Goal: Task Accomplishment & Management: Use online tool/utility

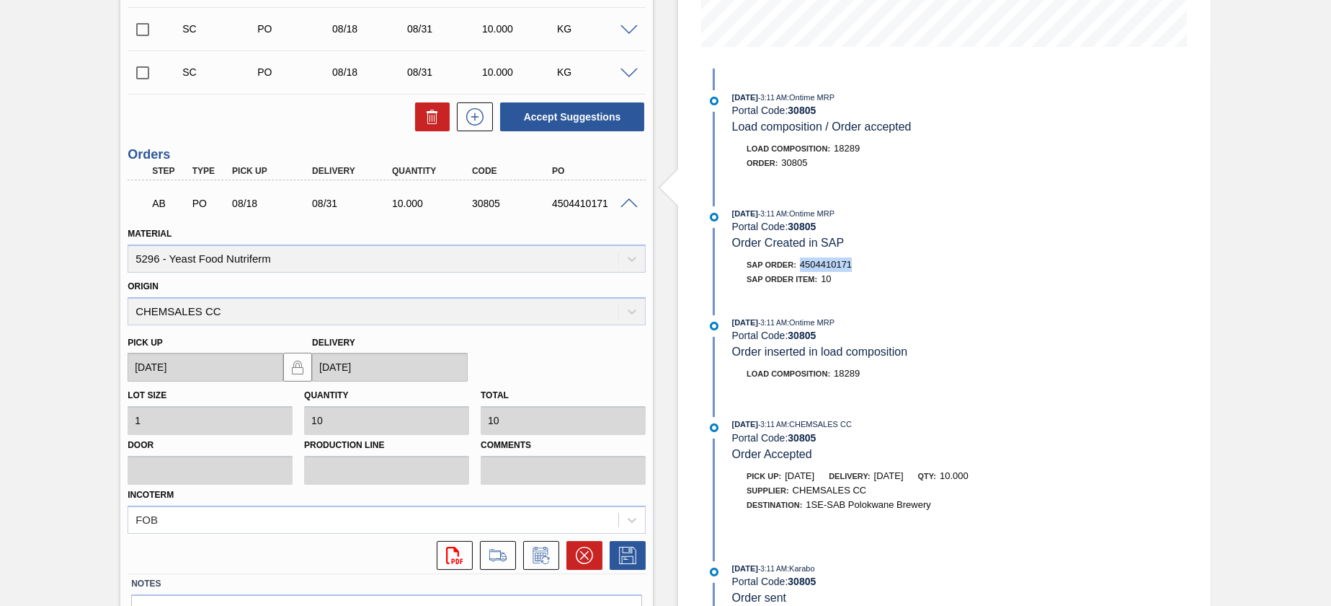
scroll to position [244, 0]
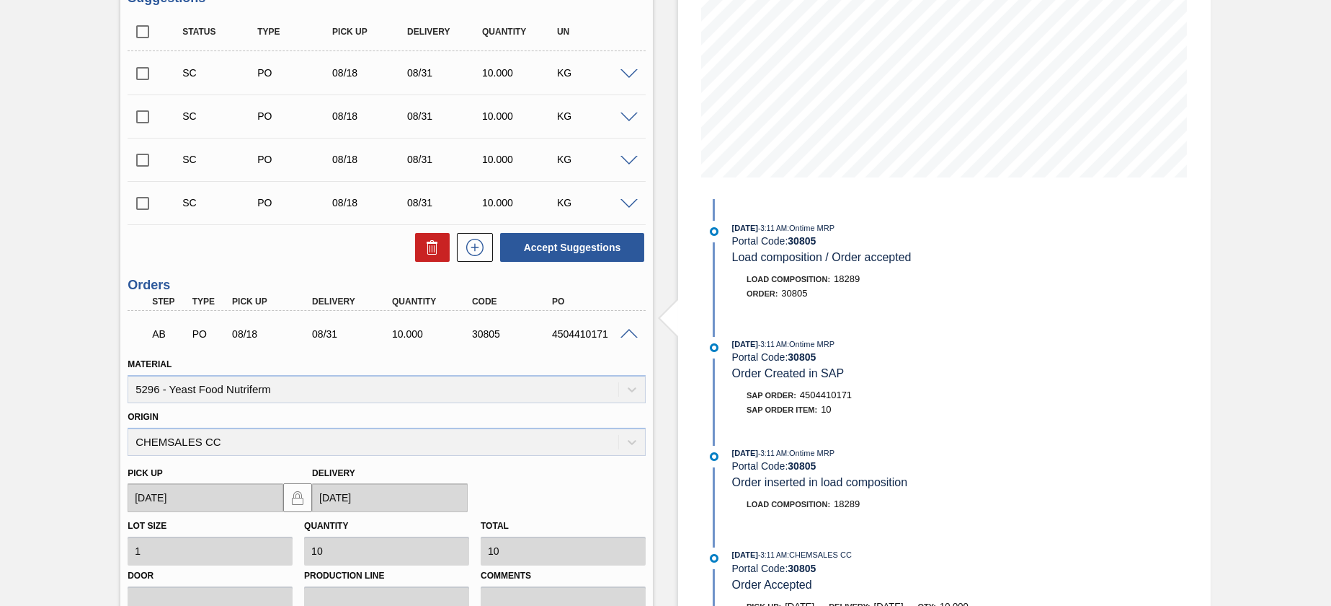
click at [631, 329] on span at bounding box center [629, 334] width 17 height 11
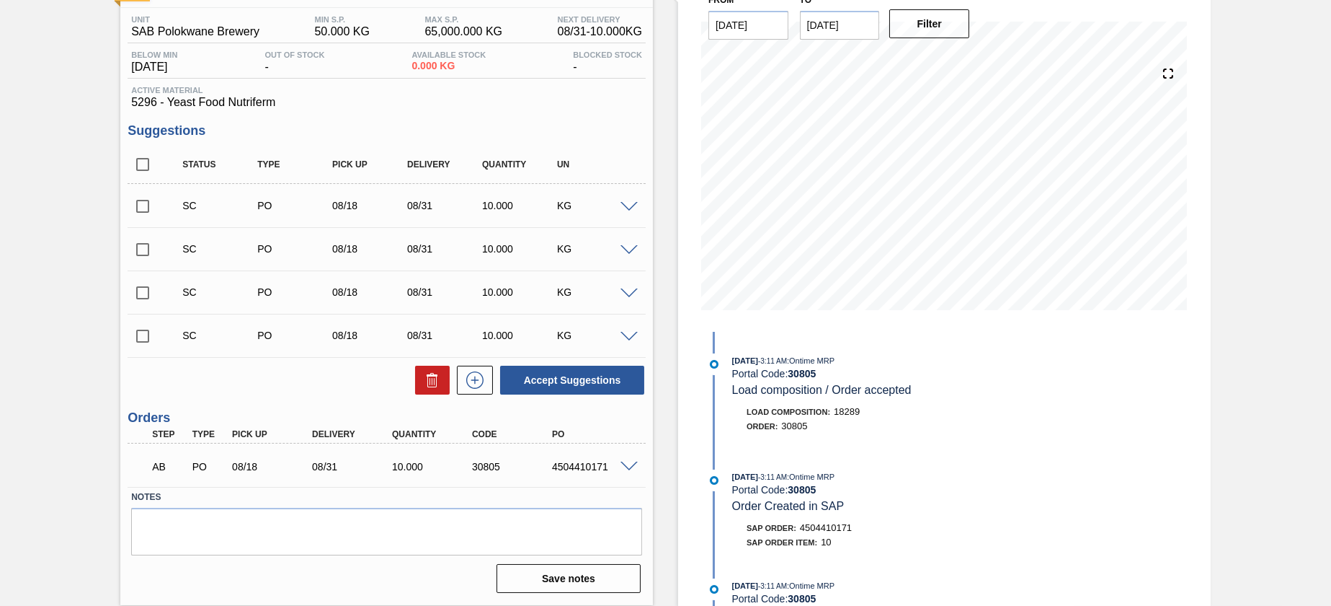
scroll to position [111, 0]
click at [621, 464] on span at bounding box center [629, 467] width 17 height 11
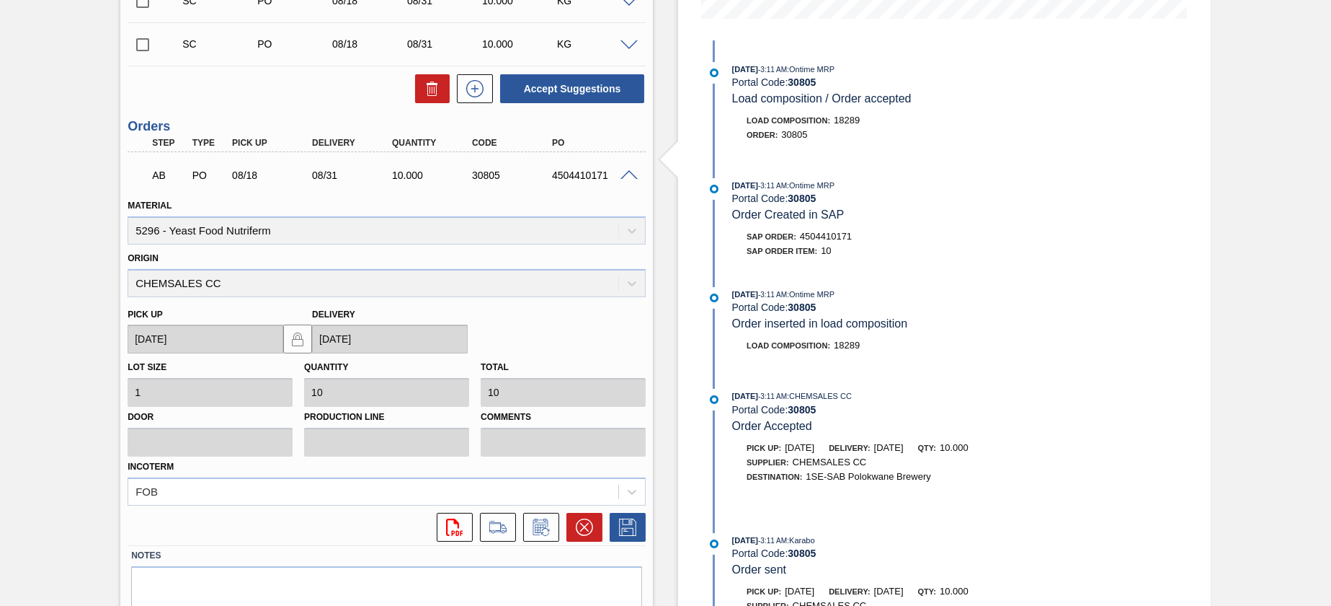
scroll to position [461, 0]
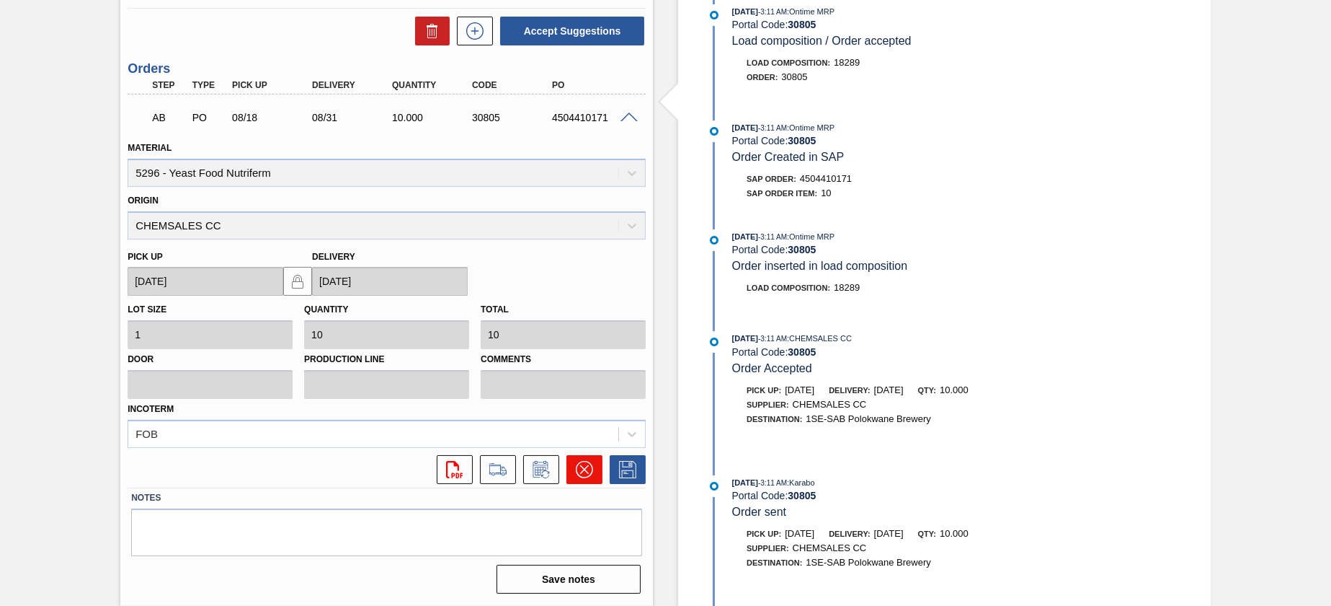
click at [590, 465] on icon at bounding box center [584, 469] width 17 height 17
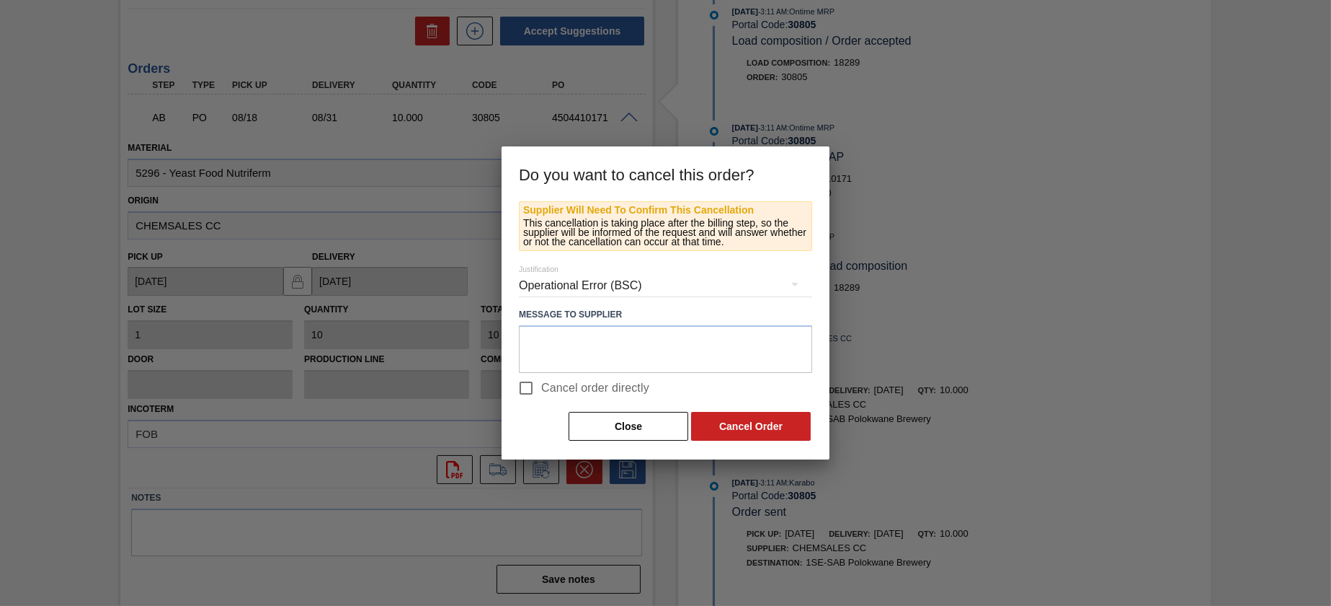
click at [531, 381] on input "Cancel order directly" at bounding box center [526, 388] width 30 height 30
checkbox input "true"
click at [577, 353] on textarea at bounding box center [665, 349] width 293 height 48
type textarea "Post DR test - pls ignore"
click at [740, 432] on button "Cancel Order" at bounding box center [751, 426] width 120 height 29
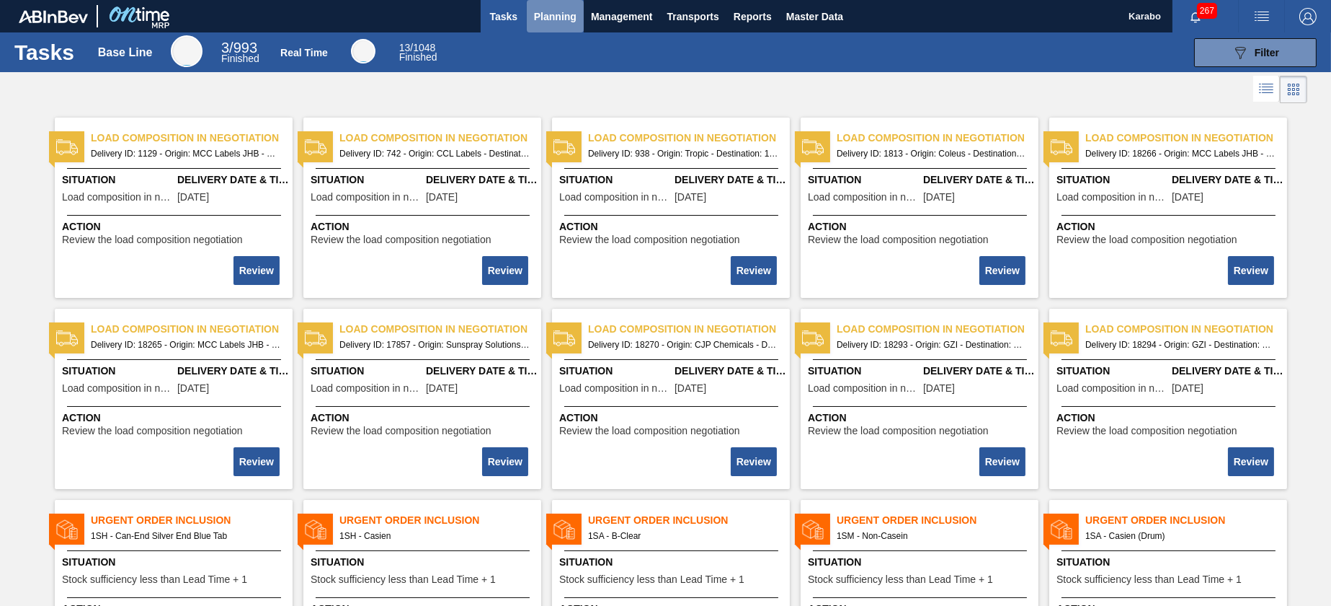
click at [561, 19] on span "Planning" at bounding box center [555, 16] width 43 height 17
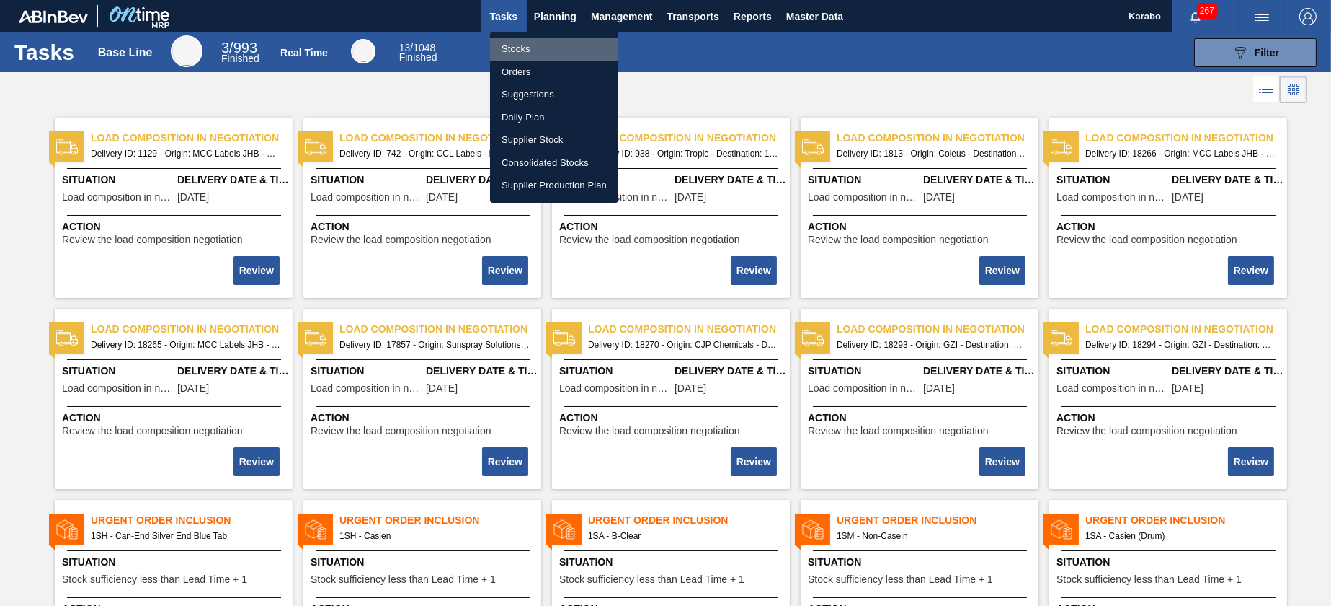
click at [581, 41] on li "Stocks" at bounding box center [554, 48] width 128 height 23
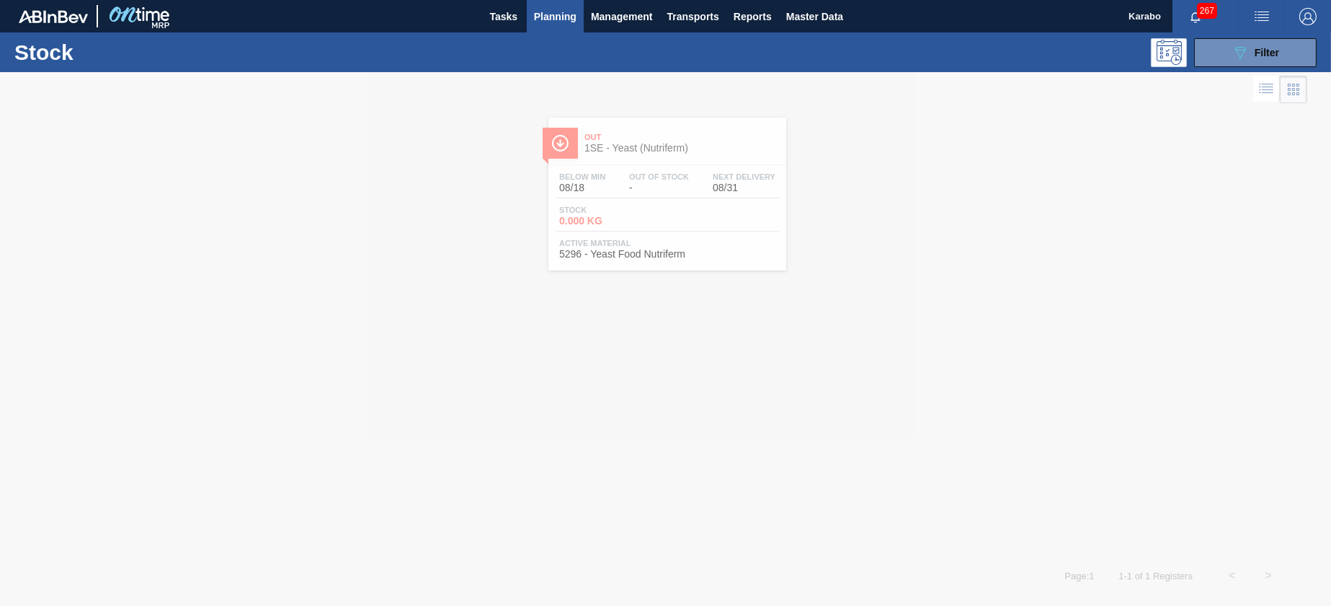
click at [697, 203] on div at bounding box center [665, 338] width 1331 height 533
click at [693, 267] on div "Out 1SE - Yeast (Nutriferm) Below Min 08/18 Out Of Stock - Next Delivery 08/31 …" at bounding box center [668, 194] width 238 height 153
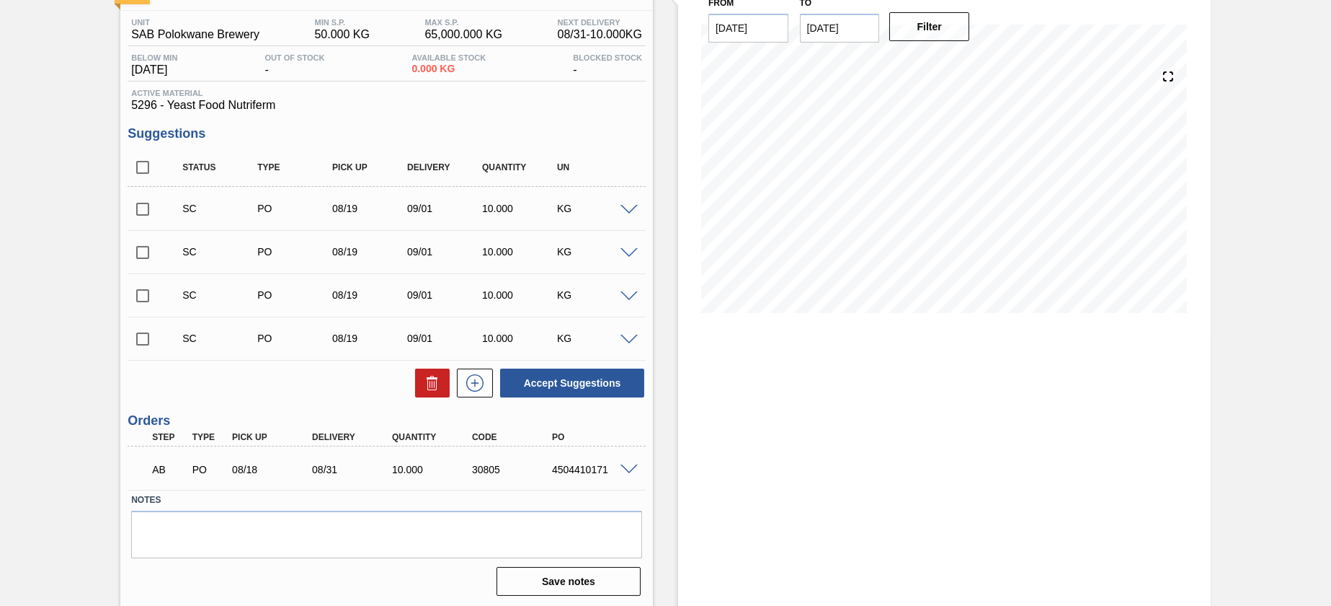
scroll to position [111, 0]
click at [629, 462] on span at bounding box center [629, 467] width 17 height 11
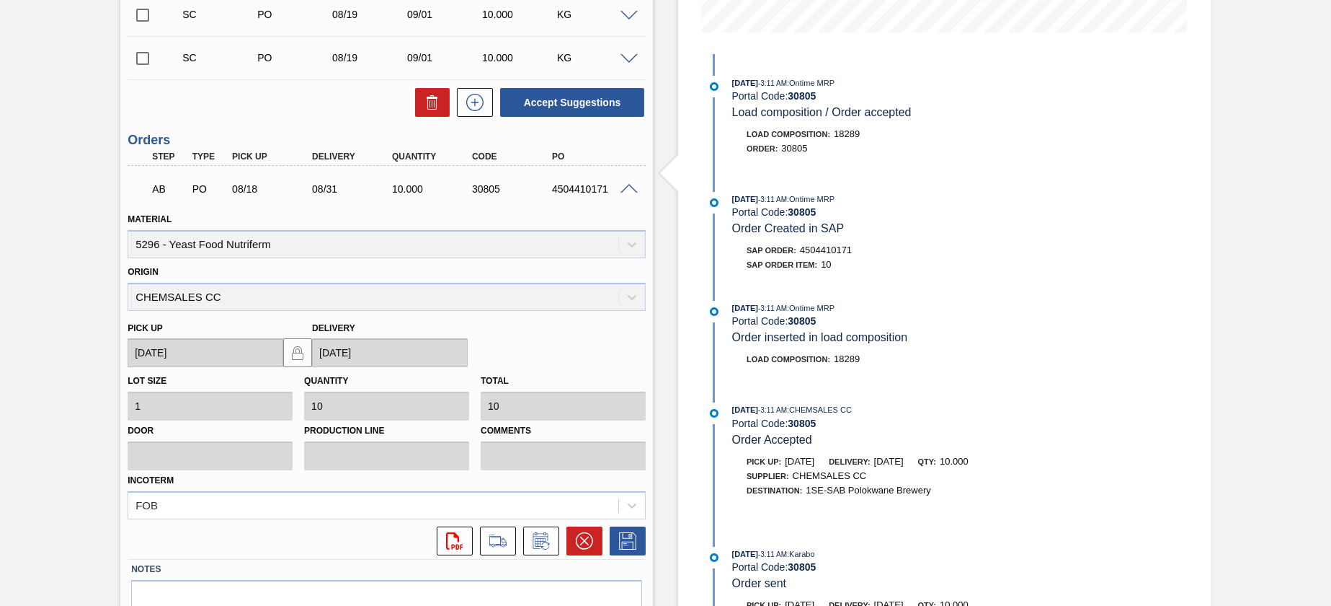
scroll to position [461, 0]
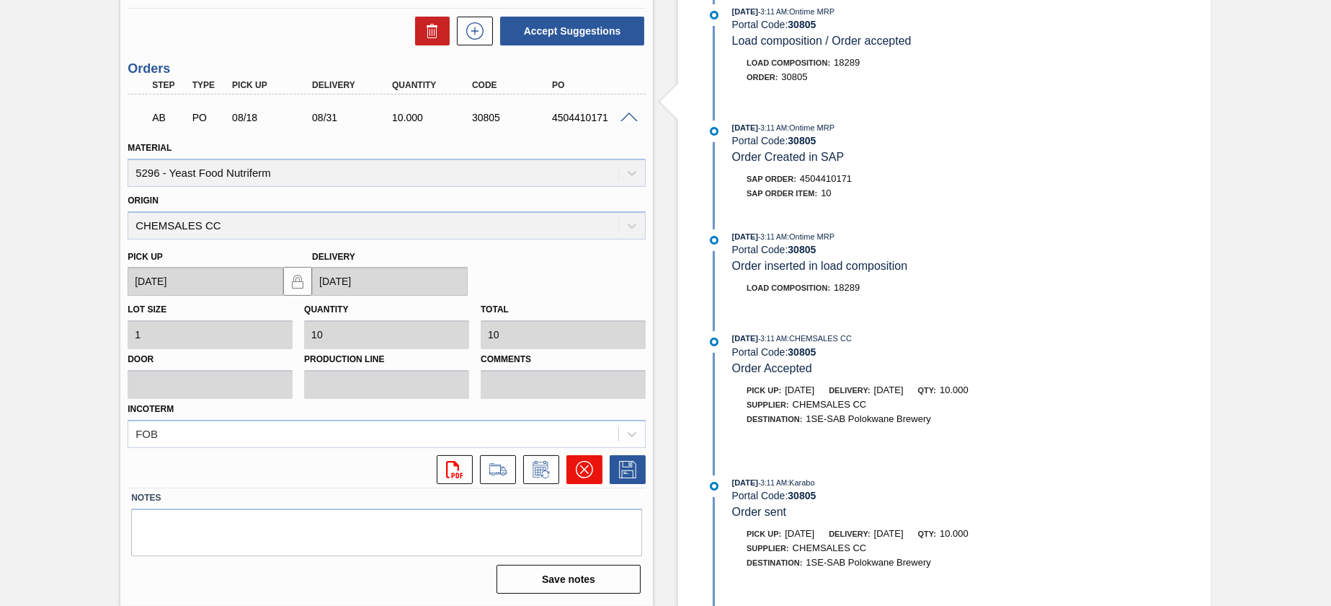
click at [578, 474] on icon at bounding box center [584, 469] width 17 height 17
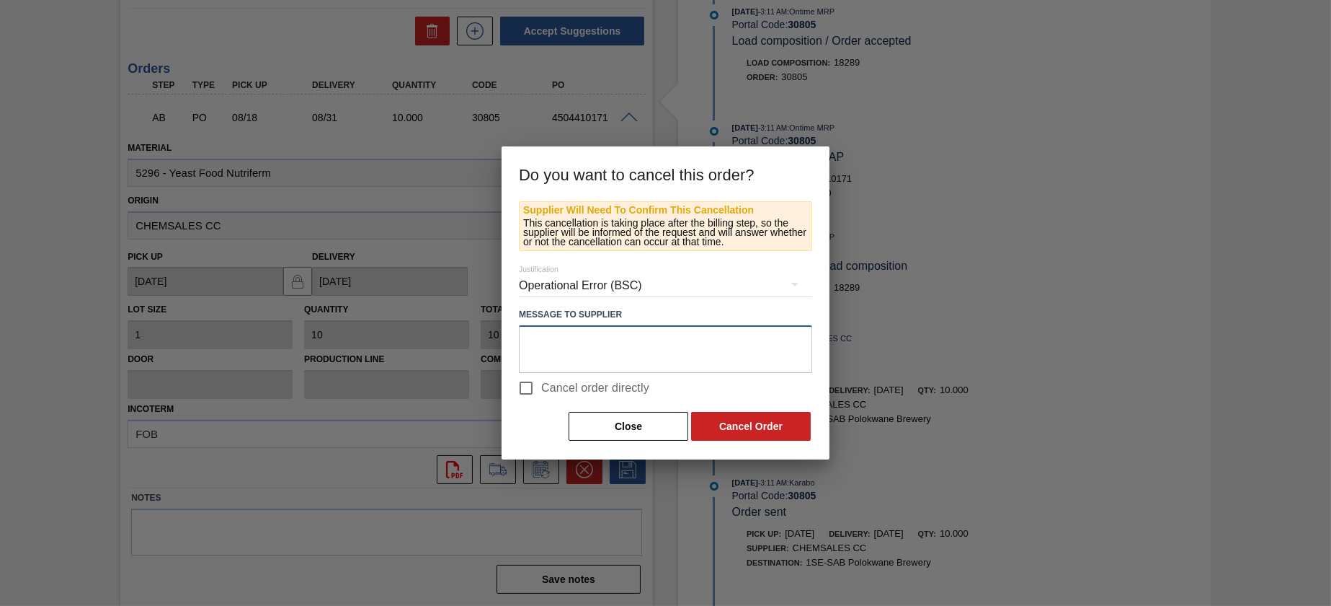
click at [665, 349] on textarea at bounding box center [665, 349] width 293 height 48
type textarea "Post DR test - pls ignore"
click at [530, 386] on input "Cancel order directly" at bounding box center [526, 388] width 30 height 30
checkbox input "true"
click at [759, 428] on button "Cancel Order" at bounding box center [751, 426] width 120 height 29
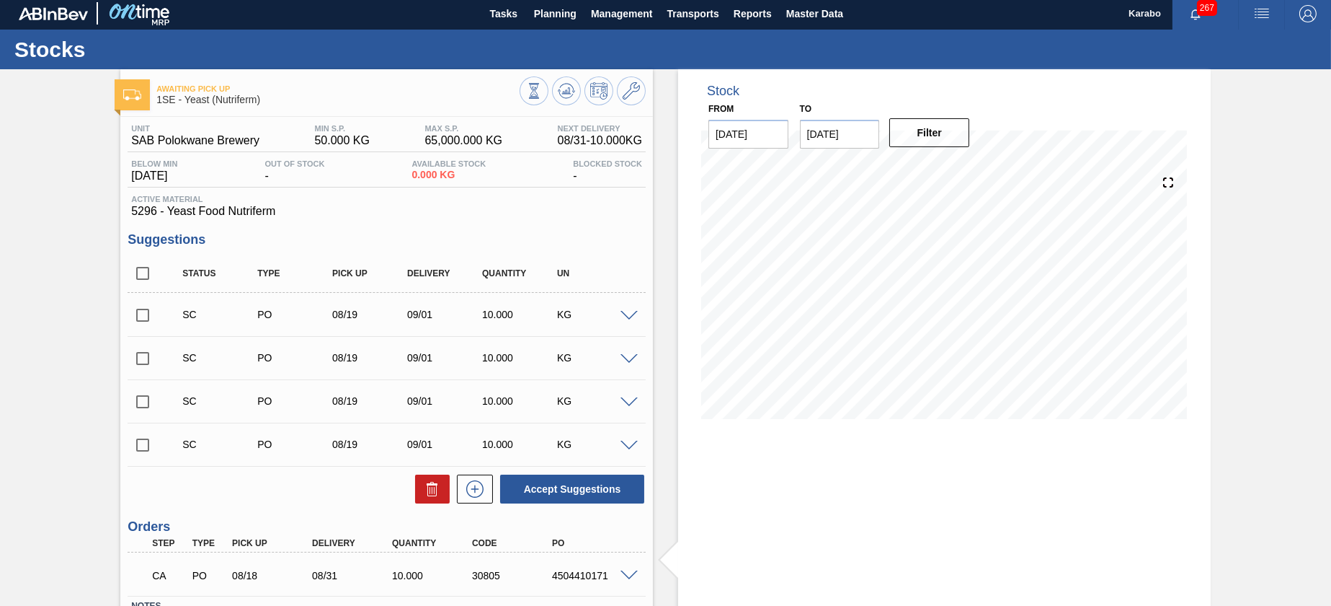
scroll to position [0, 0]
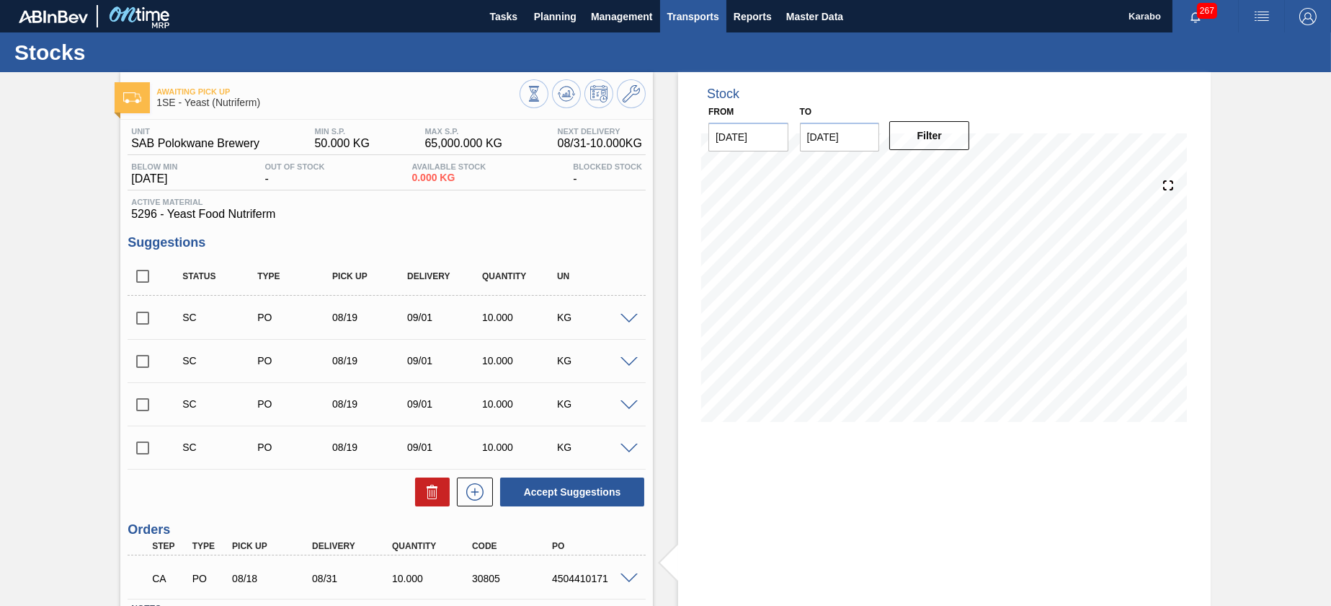
click at [673, 19] on span "Transports" at bounding box center [694, 16] width 52 height 17
click at [673, 48] on li "Load Composition" at bounding box center [692, 48] width 100 height 23
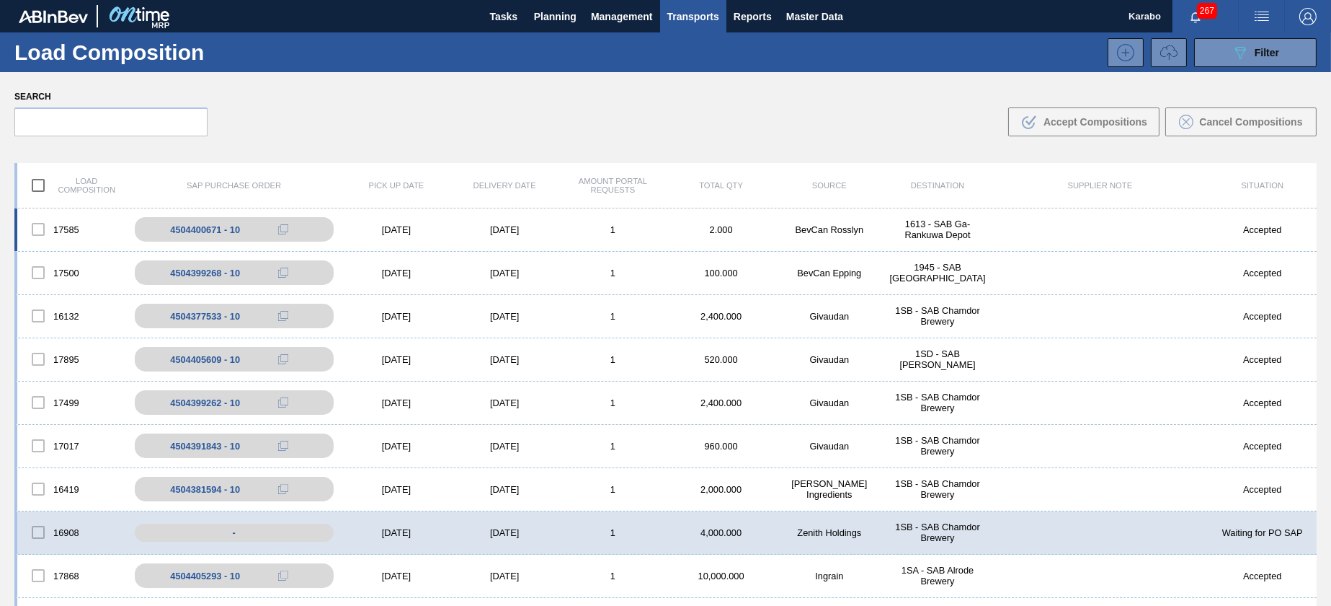
click at [62, 225] on div "17585" at bounding box center [71, 229] width 108 height 30
click at [394, 213] on div "17585 4504400671 - 10 12/31/2025 12/31/2025 1 2.000 BevCan Rosslyn 1613 - SAB G…" at bounding box center [665, 229] width 1303 height 43
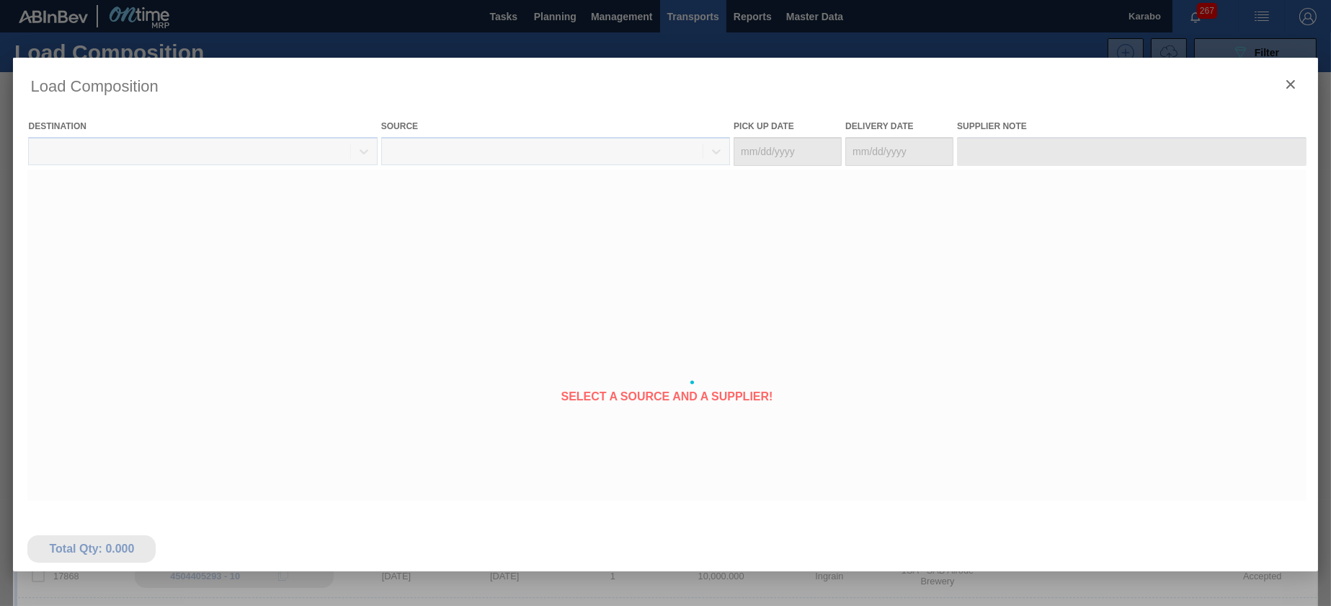
type Date "12/31/2025"
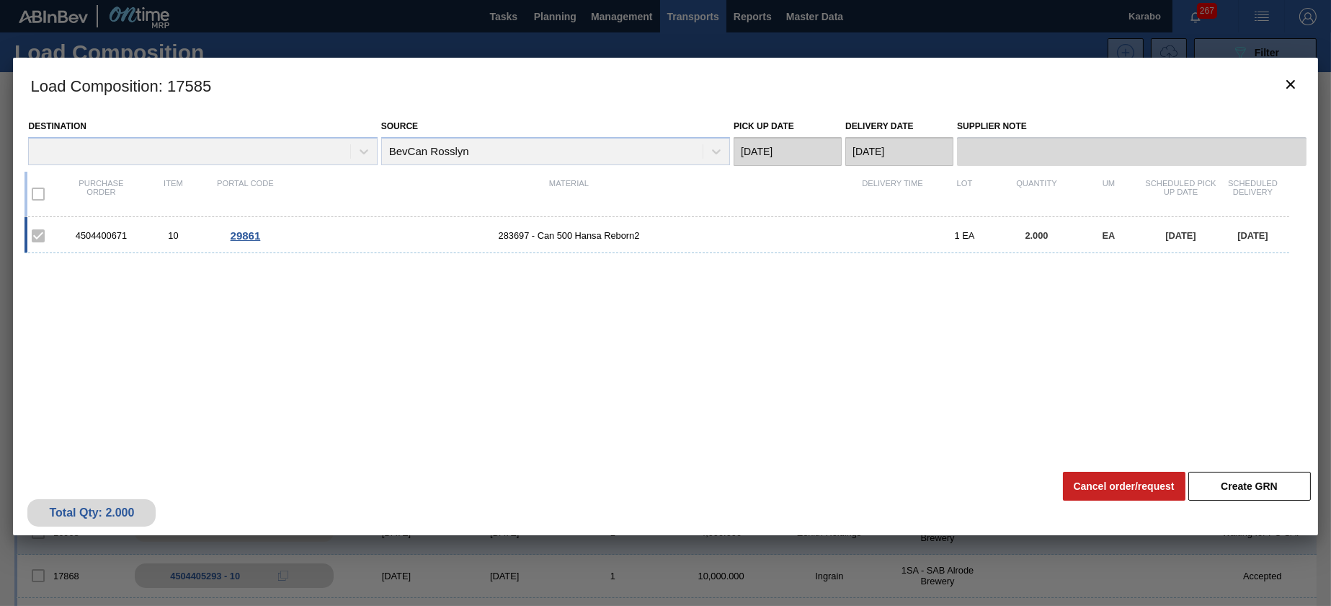
click at [244, 233] on span "29861" at bounding box center [246, 235] width 30 height 12
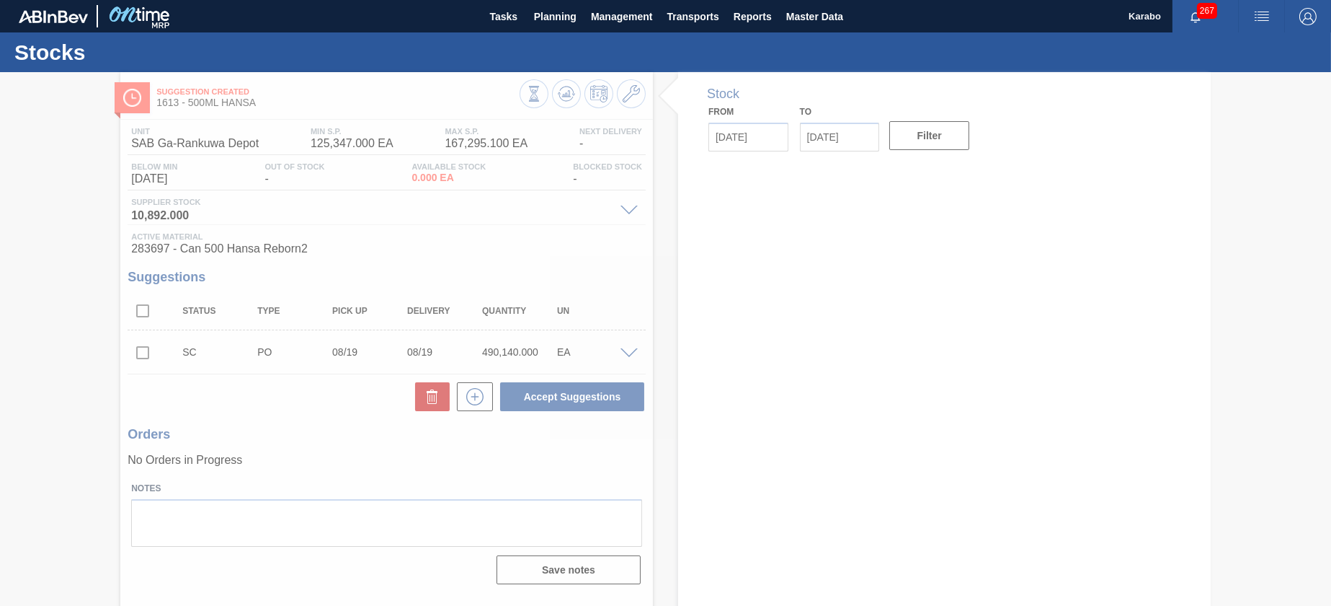
type input "[DATE]"
type input "09/01/2025"
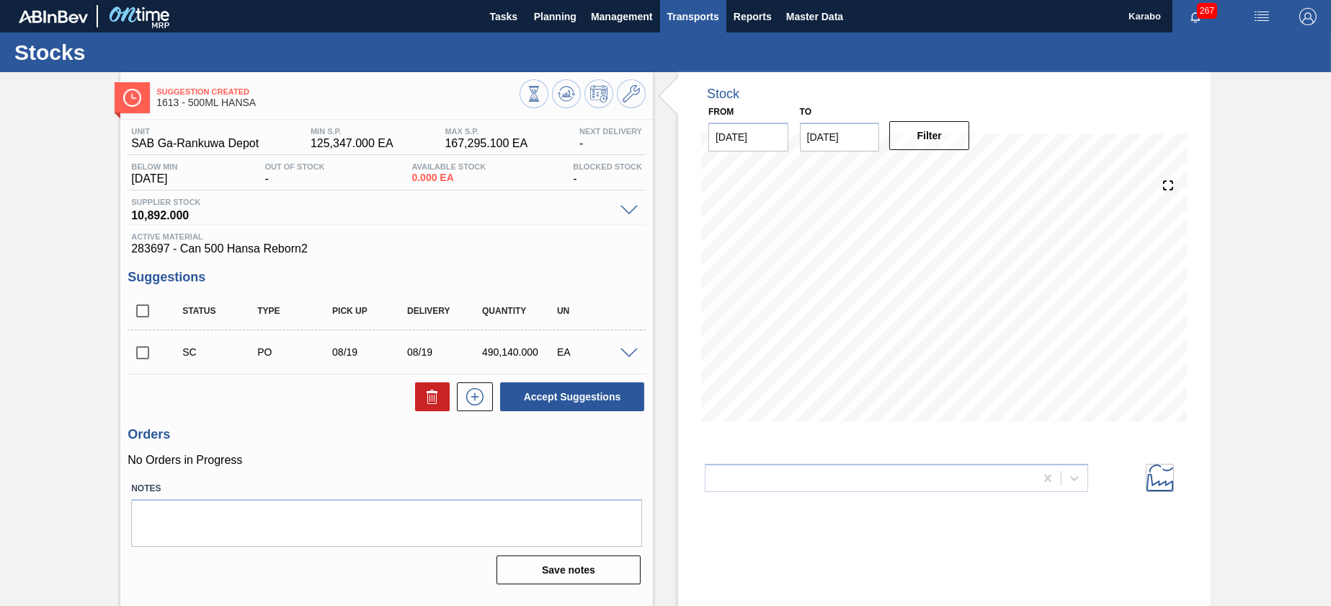
click at [661, 18] on button "Transports" at bounding box center [693, 16] width 66 height 32
click at [653, 48] on li "Load Composition" at bounding box center [692, 48] width 100 height 23
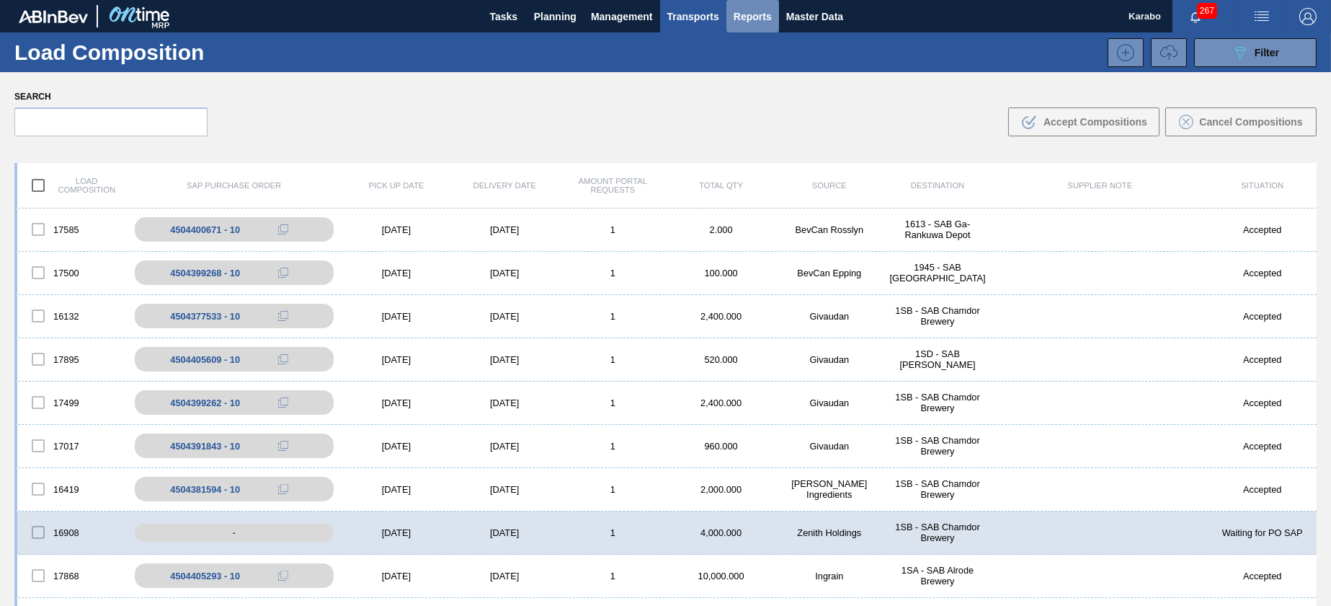
click at [749, 5] on button "Reports" at bounding box center [753, 16] width 53 height 32
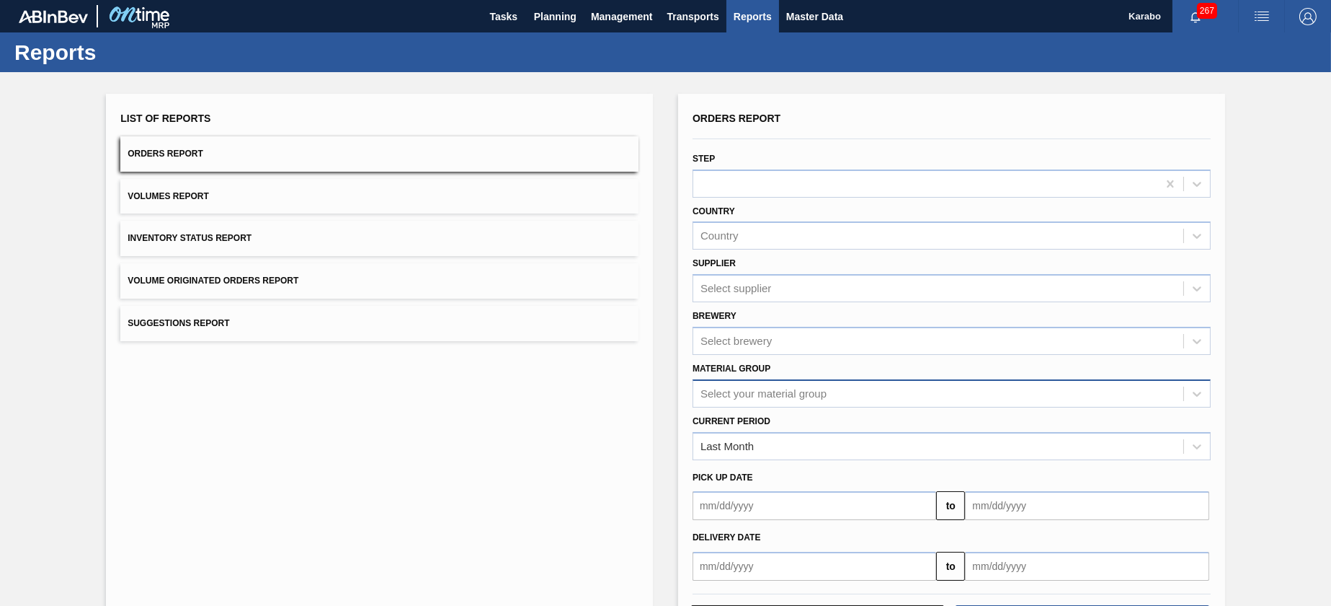
click at [874, 381] on div "Select your material group" at bounding box center [952, 393] width 518 height 28
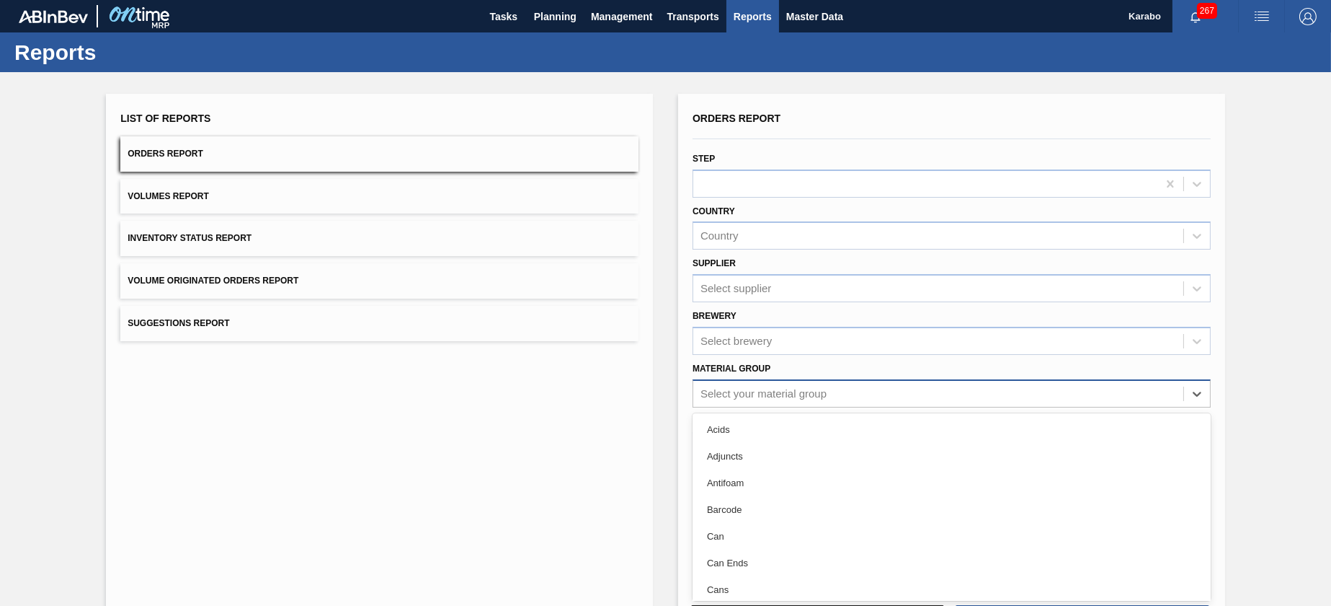
scroll to position [29, 0]
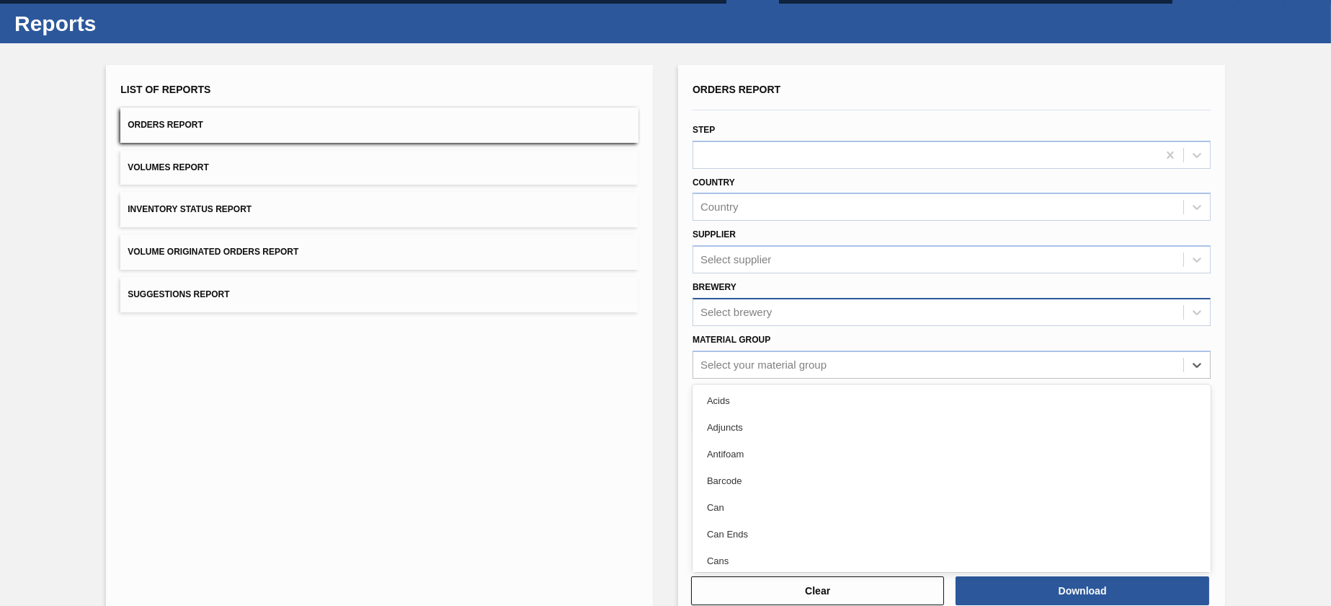
click at [875, 324] on div "Select brewery" at bounding box center [952, 312] width 518 height 28
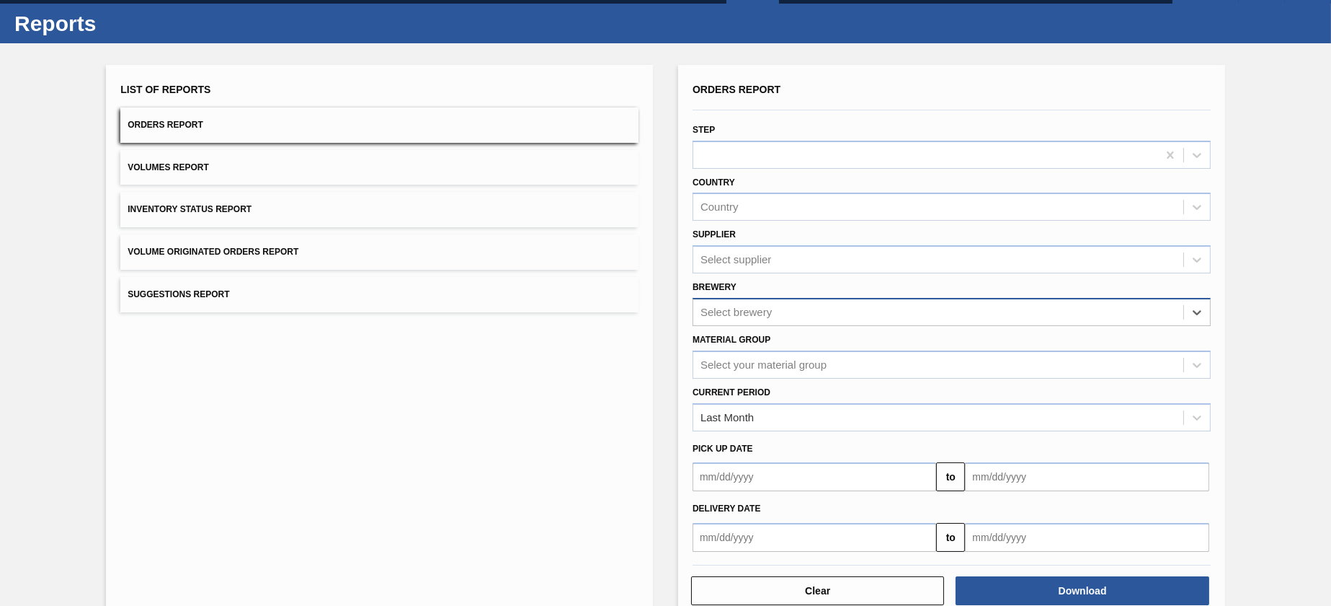
click at [872, 308] on div "Select brewery" at bounding box center [938, 311] width 490 height 21
click at [866, 287] on div "Brewery Select brewery" at bounding box center [952, 301] width 518 height 49
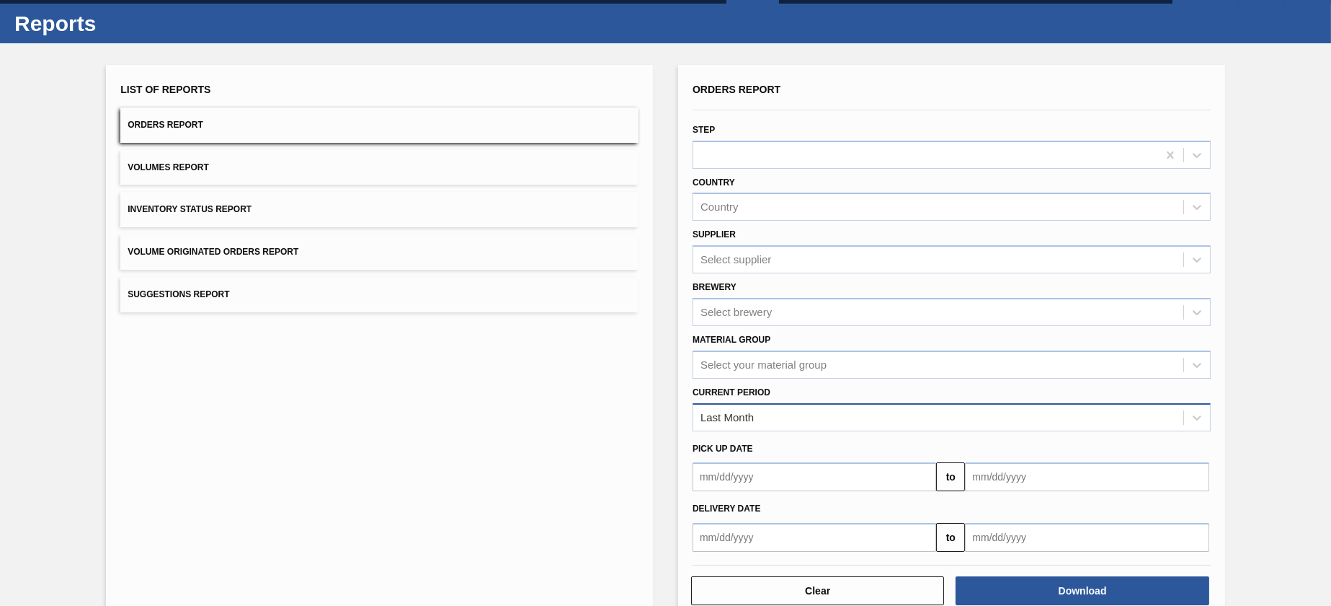
click at [880, 407] on div "Last Month" at bounding box center [938, 417] width 490 height 21
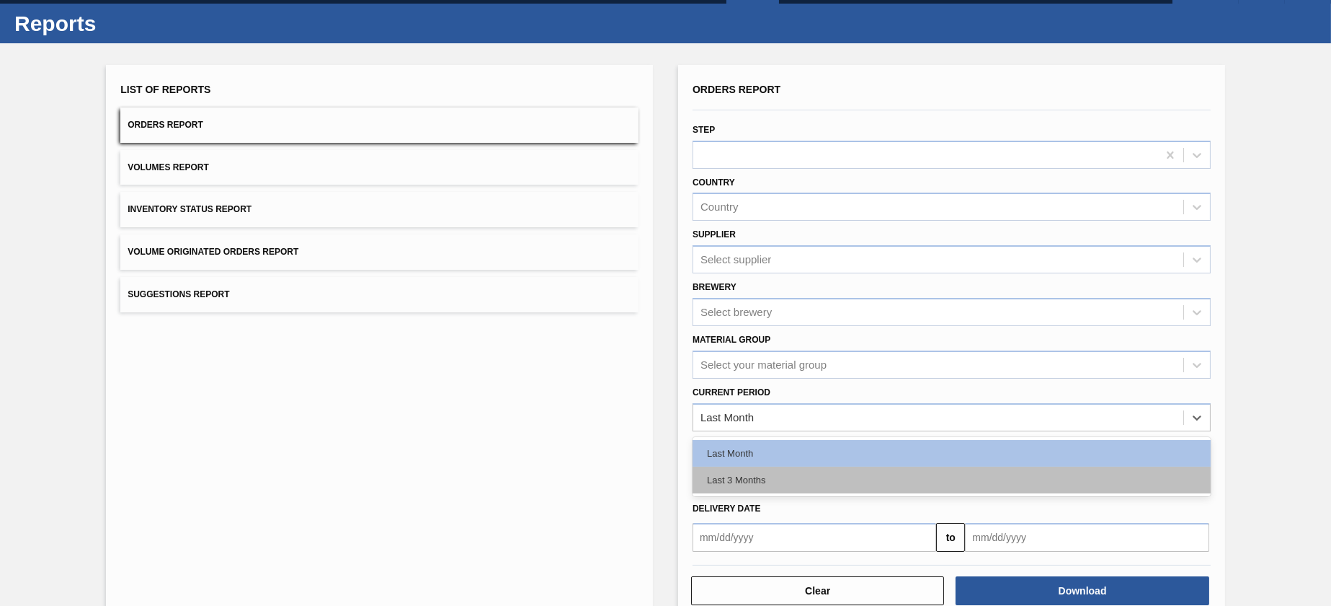
click at [859, 468] on div "Last 3 Months" at bounding box center [952, 479] width 518 height 27
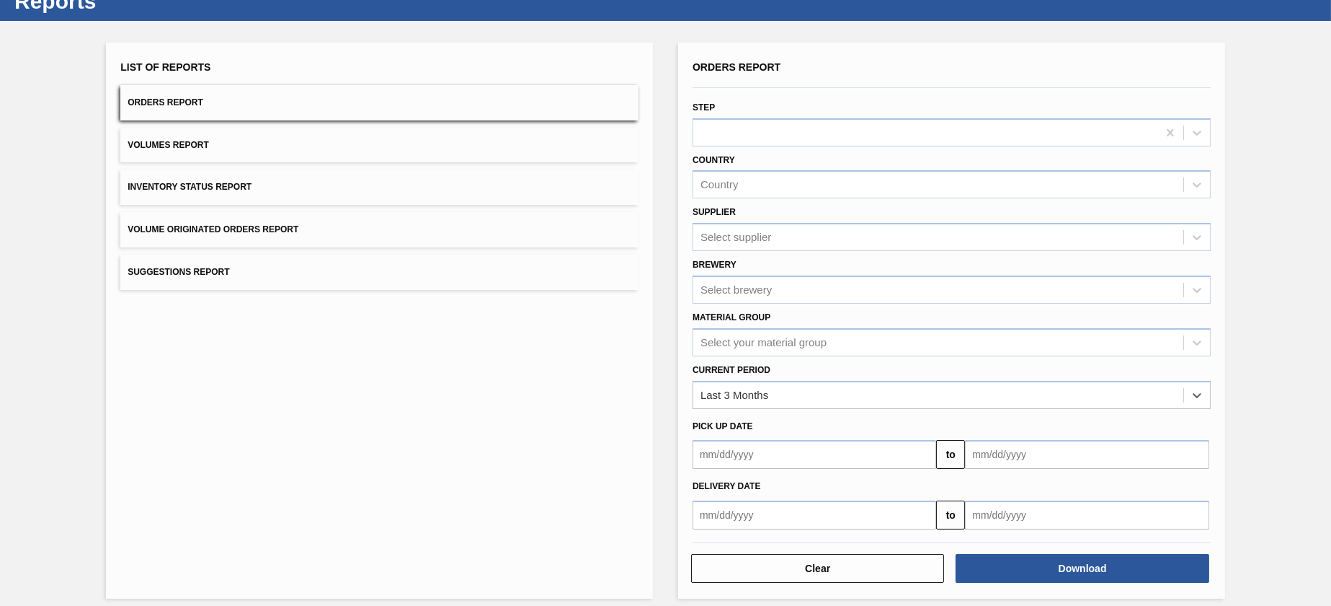
scroll to position [61, 0]
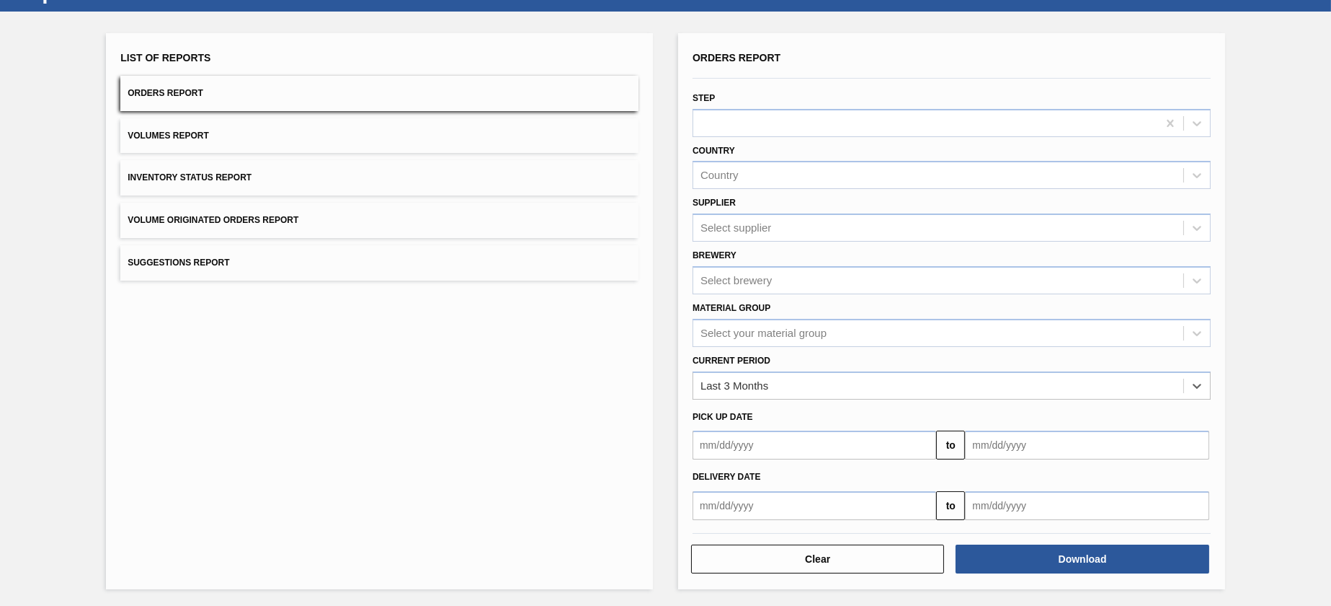
click at [1009, 493] on input "text" at bounding box center [1087, 505] width 244 height 29
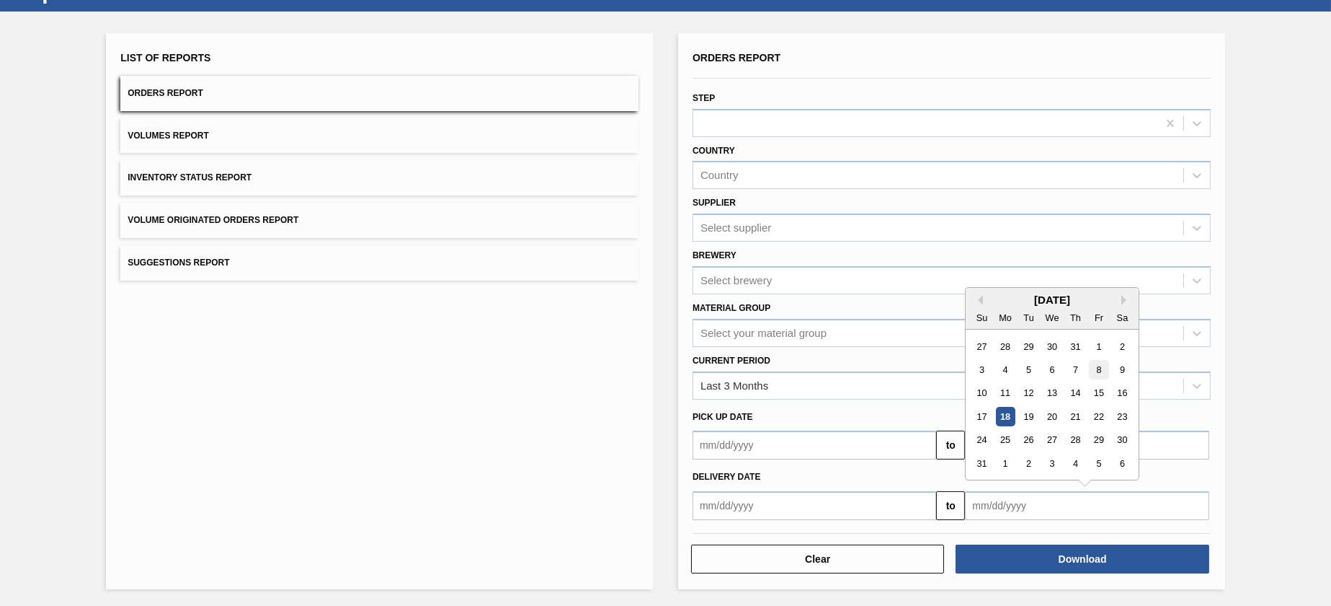
click at [1101, 366] on div "8" at bounding box center [1099, 369] width 19 height 19
type input "08/08/2025"
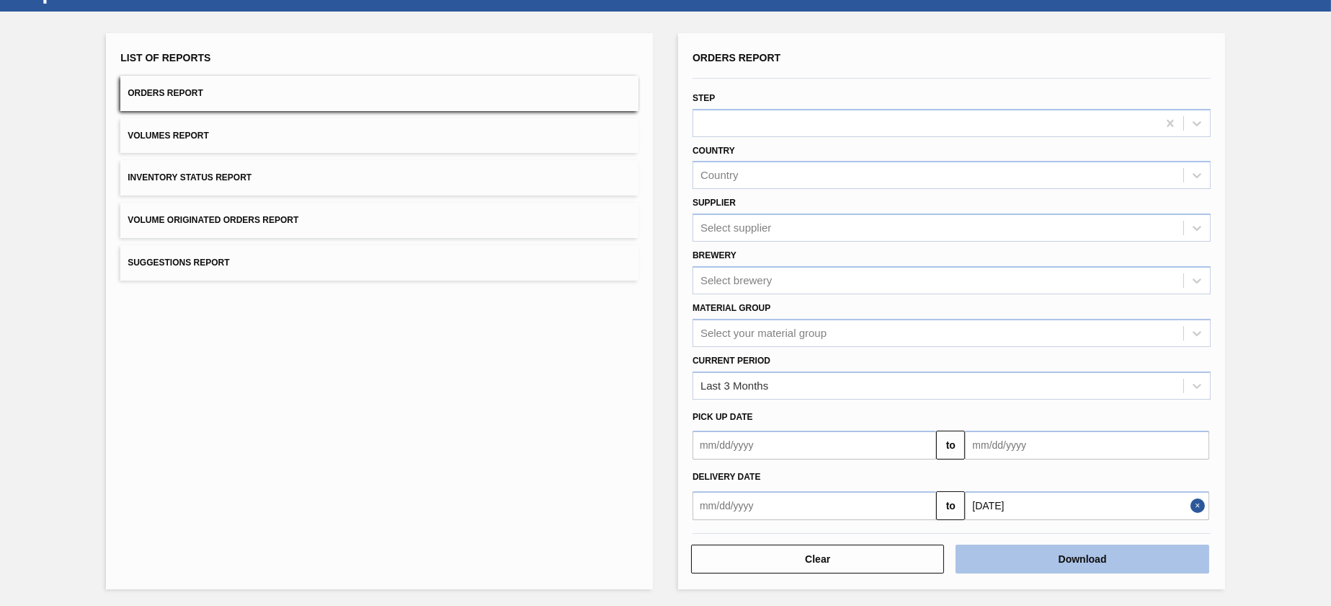
click at [1049, 554] on button "Download" at bounding box center [1082, 558] width 253 height 29
